Goal: Information Seeking & Learning: Learn about a topic

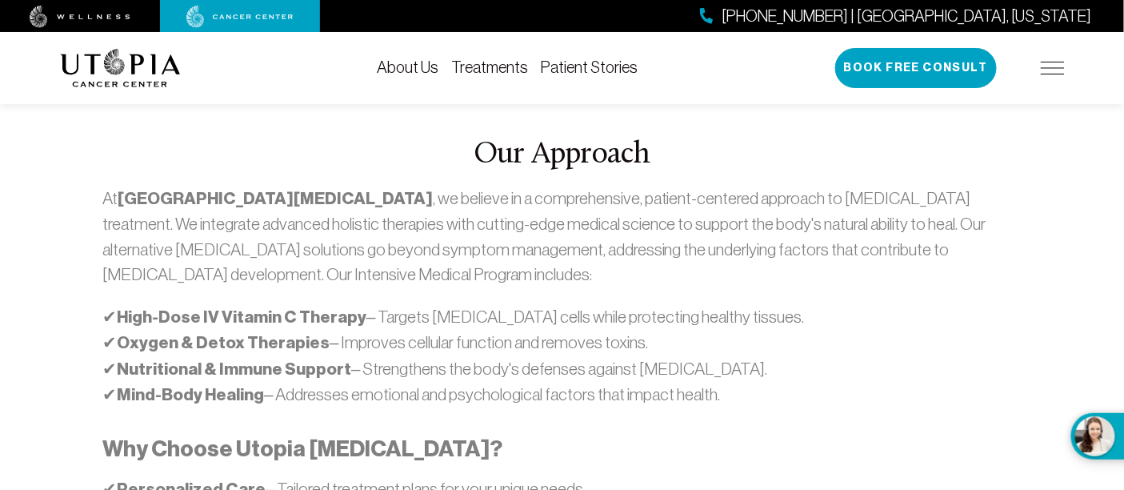
scroll to position [889, 0]
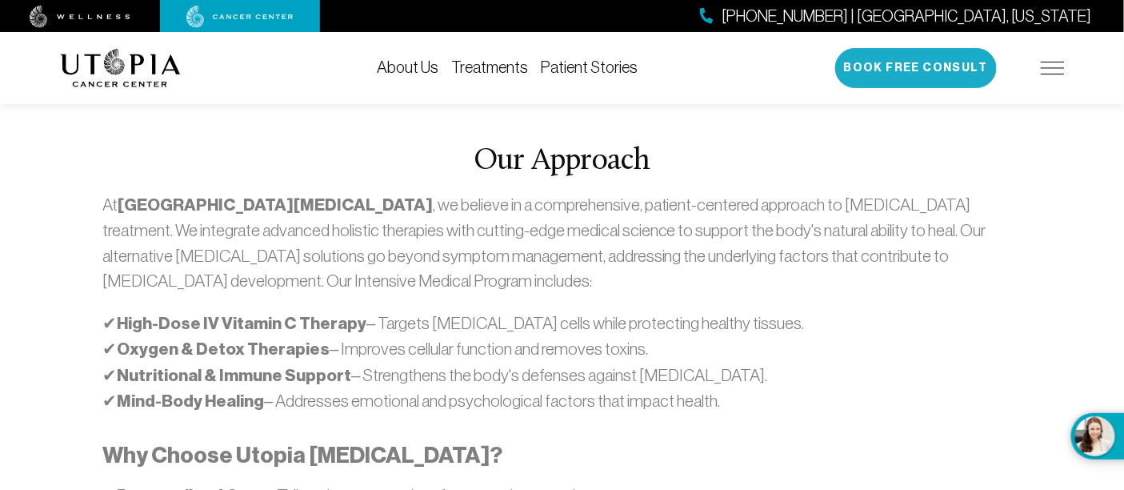
click at [897, 70] on button "Book Free Consult" at bounding box center [916, 68] width 162 height 40
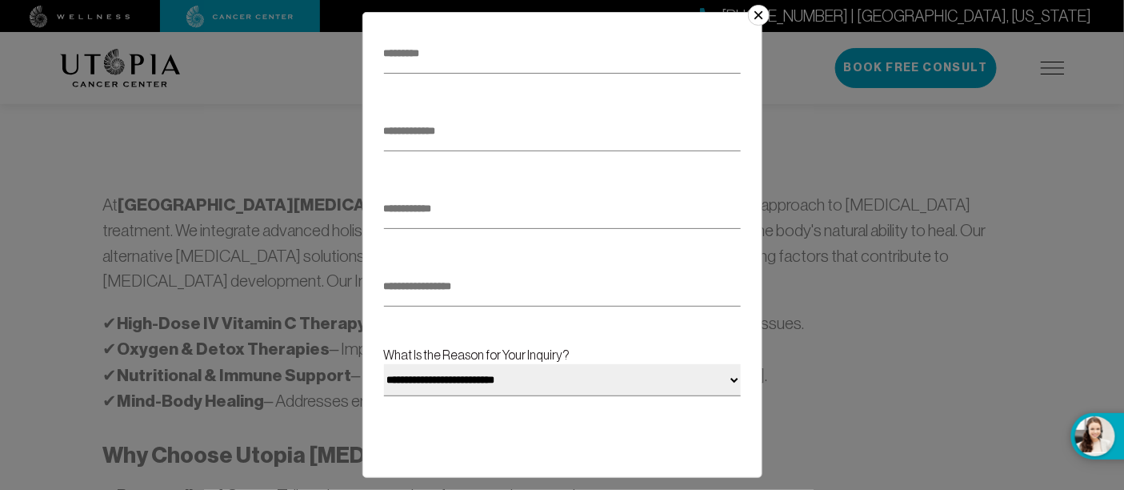
scroll to position [342, 0]
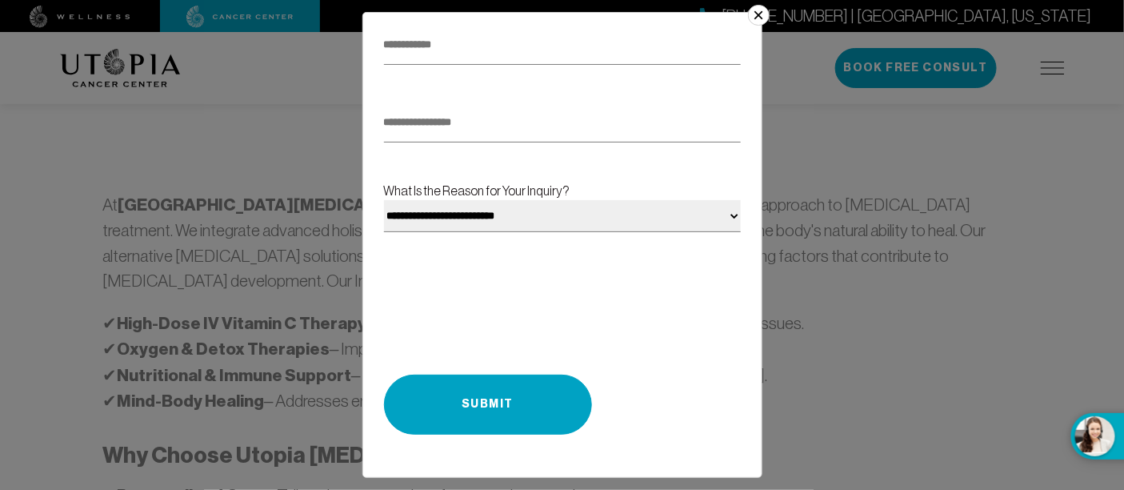
click at [717, 218] on select "**********" at bounding box center [562, 216] width 357 height 32
click at [754, 14] on button "×" at bounding box center [758, 15] width 21 height 21
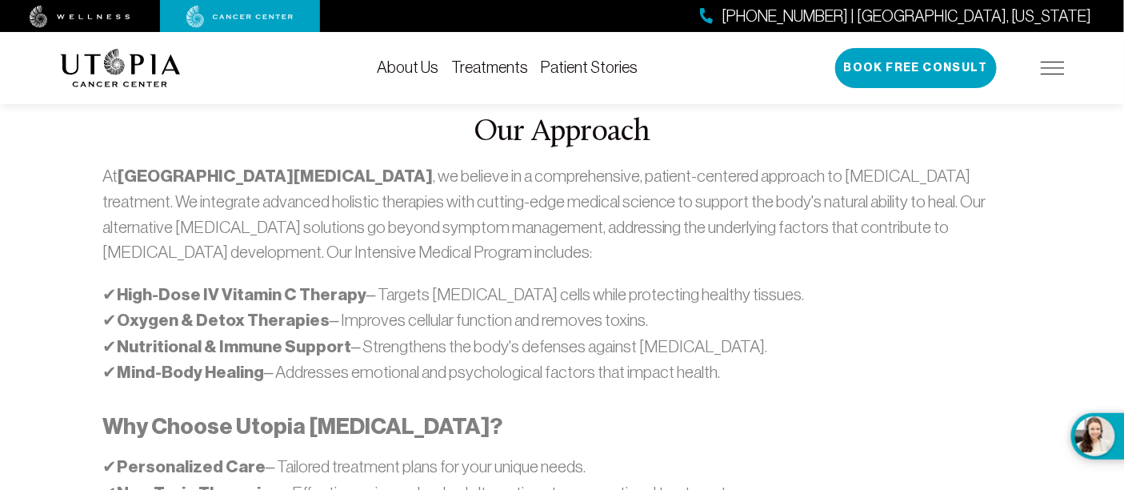
scroll to position [710, 0]
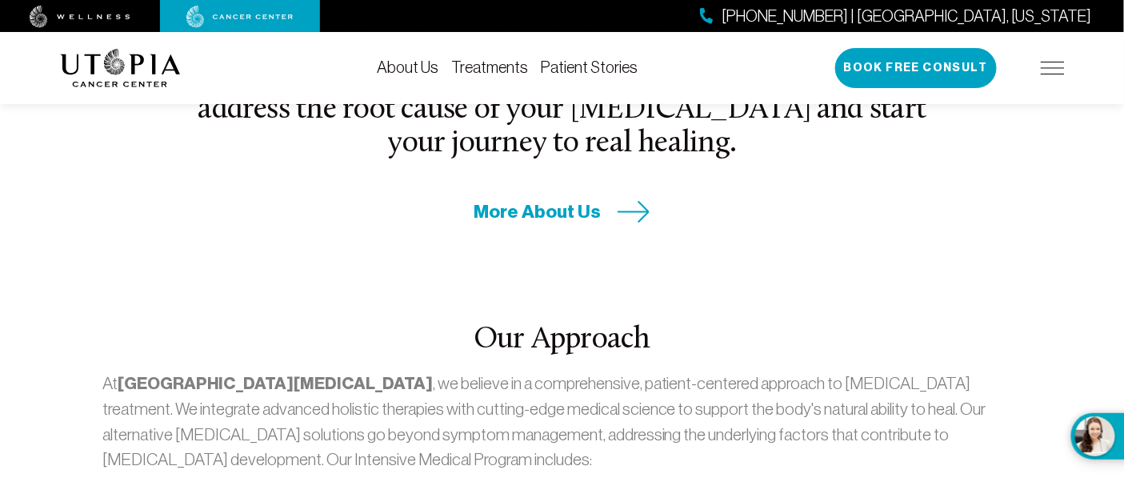
click at [486, 68] on link "Treatments" at bounding box center [490, 67] width 77 height 18
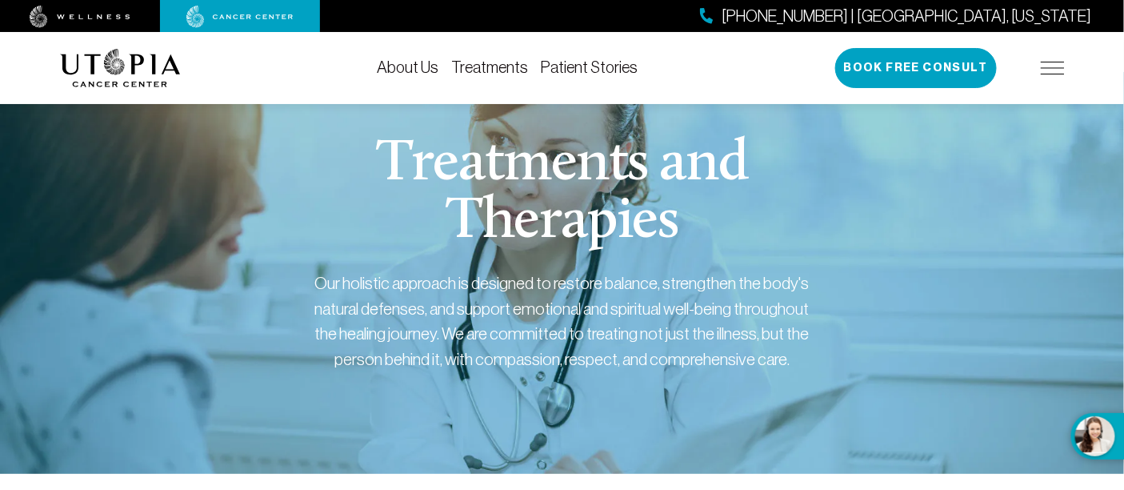
click at [414, 66] on link "About Us" at bounding box center [409, 67] width 62 height 18
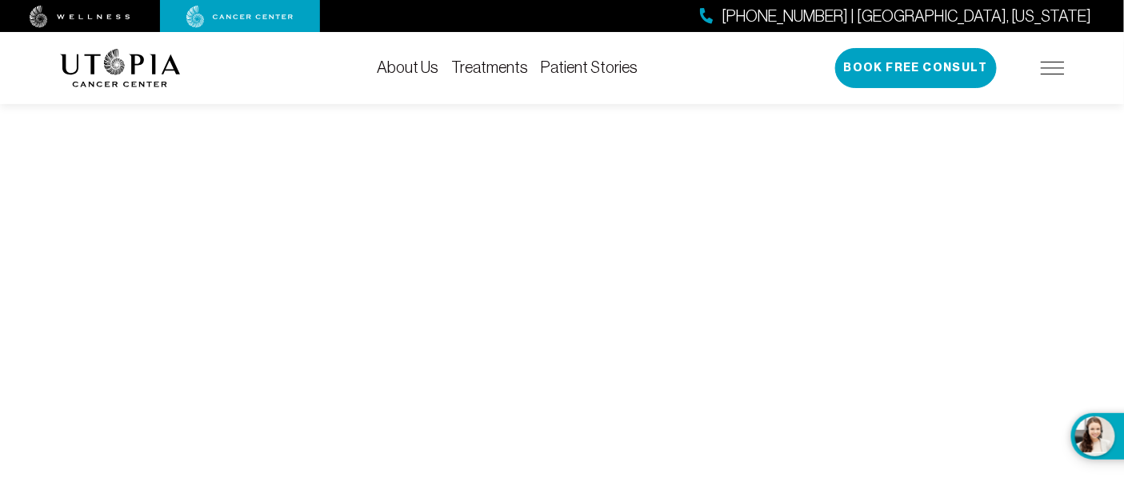
scroll to position [6577, 0]
